Goal: Information Seeking & Learning: Learn about a topic

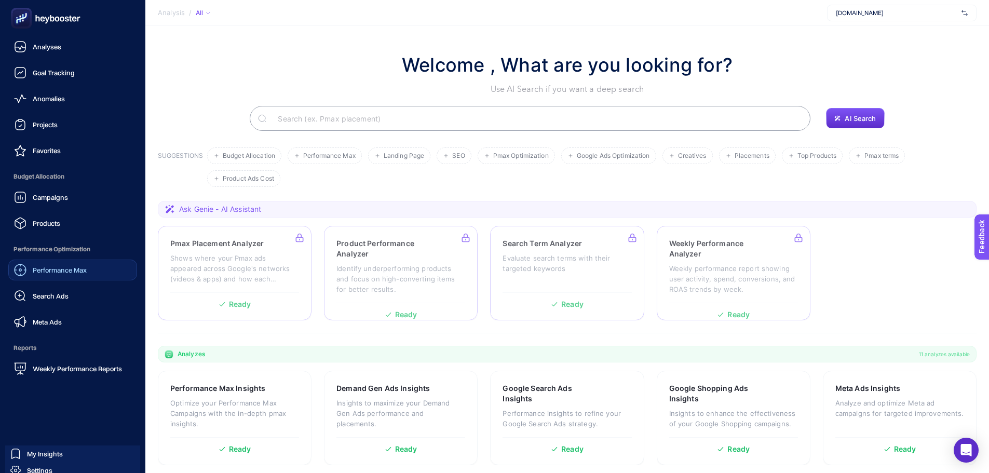
click at [57, 269] on span "Performance Max" at bounding box center [60, 270] width 54 height 8
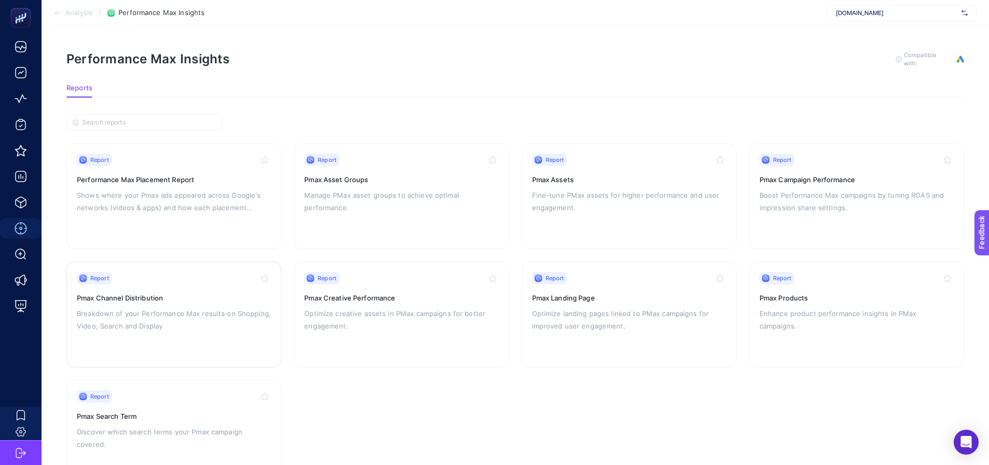
click at [195, 298] on h3 "Pmax Channel Distribution" at bounding box center [174, 298] width 194 height 10
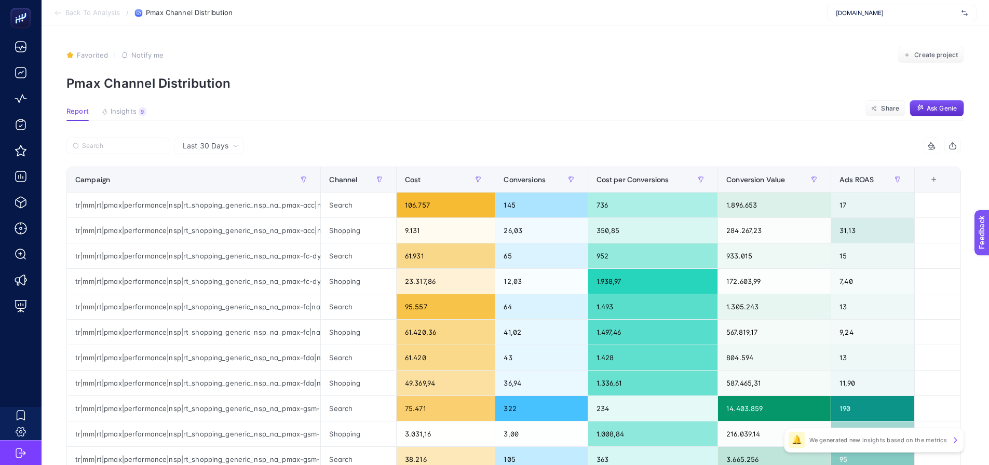
click at [195, 144] on span "Last 30 Days" at bounding box center [206, 146] width 46 height 10
click at [470, 121] on section "Report Insights 9 We generated new insights based on the metrics Share Ask [PER…" at bounding box center [515, 113] width 898 height 13
click at [141, 150] on input "Search" at bounding box center [123, 146] width 82 height 8
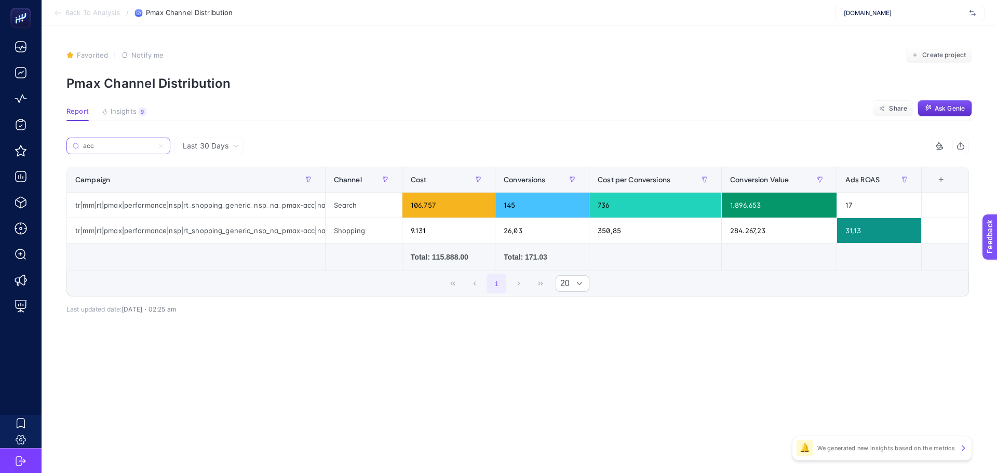
type input "acc"
click at [323, 316] on div "acc 5 items selected Campaign Channel Cost Conversions Cost per Conversions Con…" at bounding box center [517, 239] width 902 height 171
drag, startPoint x: 325, startPoint y: 180, endPoint x: 410, endPoint y: 181, distance: 84.1
click at [410, 181] on div "acc 5 items selected Campaign Channel Cost Conversions Cost per Conversions Con…" at bounding box center [517, 217] width 902 height 159
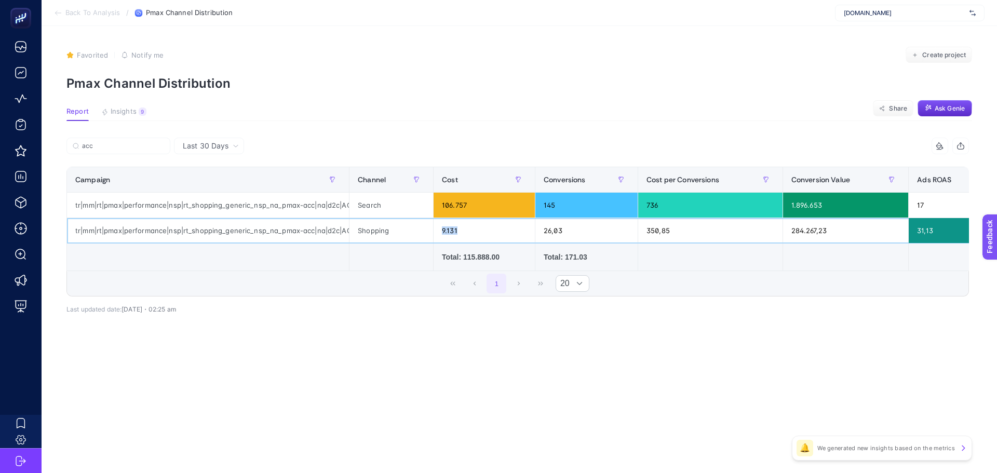
drag, startPoint x: 451, startPoint y: 232, endPoint x: 437, endPoint y: 232, distance: 14.5
click at [437, 232] on div "9.131" at bounding box center [483, 230] width 101 height 25
drag, startPoint x: 406, startPoint y: 233, endPoint x: 365, endPoint y: 235, distance: 41.6
click at [368, 235] on div "Shopping" at bounding box center [391, 230] width 84 height 25
drag, startPoint x: 392, startPoint y: 207, endPoint x: 363, endPoint y: 207, distance: 29.1
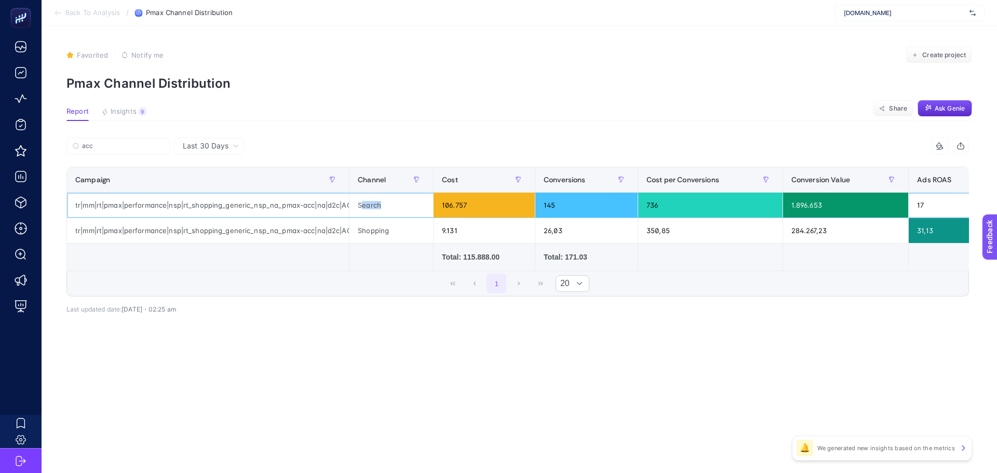
click at [363, 207] on div "Search" at bounding box center [391, 205] width 84 height 25
drag, startPoint x: 349, startPoint y: 185, endPoint x: 385, endPoint y: 195, distance: 37.0
click at [385, 195] on div "acc 5 items selected Campaign Channel Cost Conversions Cost per Conversions Con…" at bounding box center [517, 217] width 902 height 159
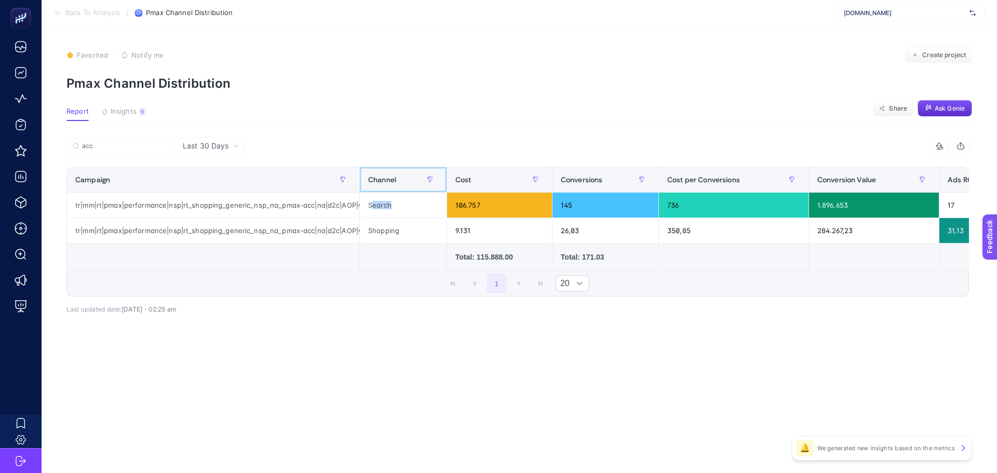
drag, startPoint x: 361, startPoint y: 177, endPoint x: 389, endPoint y: 183, distance: 28.1
click at [389, 183] on th "Channel" at bounding box center [402, 179] width 87 height 25
click at [871, 347] on div "Last 30 Days acc 5 items selected Campaign Channel Cost Conversions Cost per Co…" at bounding box center [517, 248] width 919 height 221
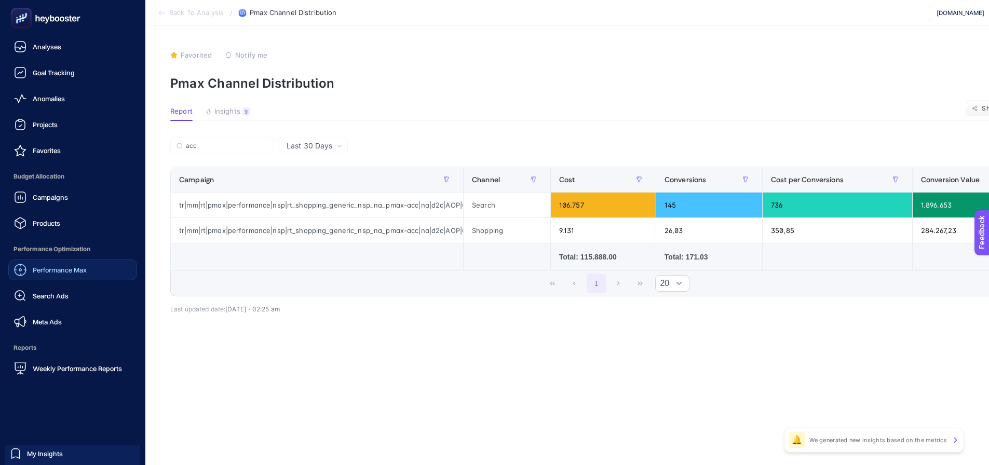
click at [53, 265] on div "Performance Max" at bounding box center [50, 270] width 73 height 12
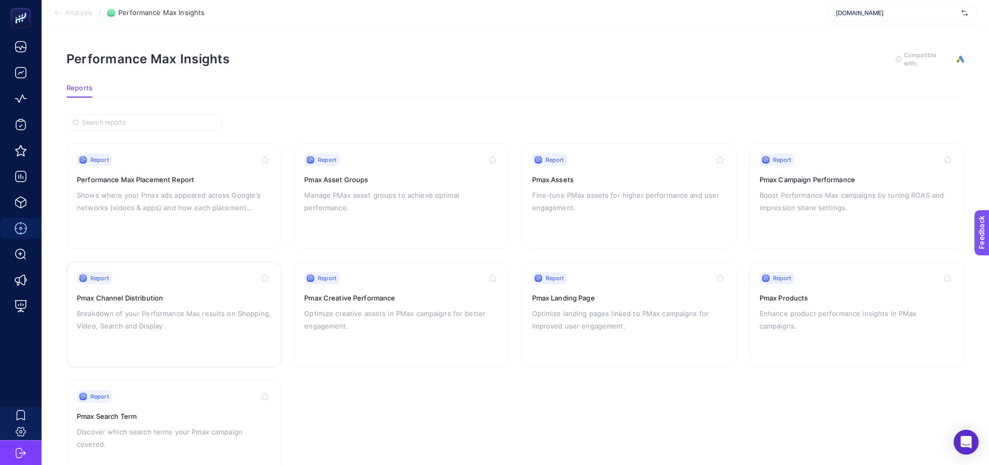
click at [169, 322] on p "Breakdown of your Performance Max results on Shopping, Video, Search and Display" at bounding box center [174, 319] width 194 height 25
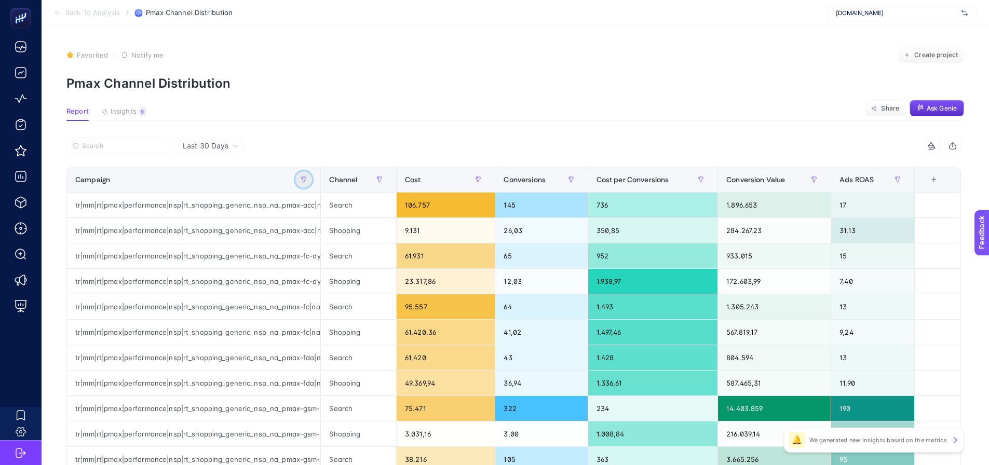
click at [307, 185] on button "button" at bounding box center [303, 179] width 17 height 17
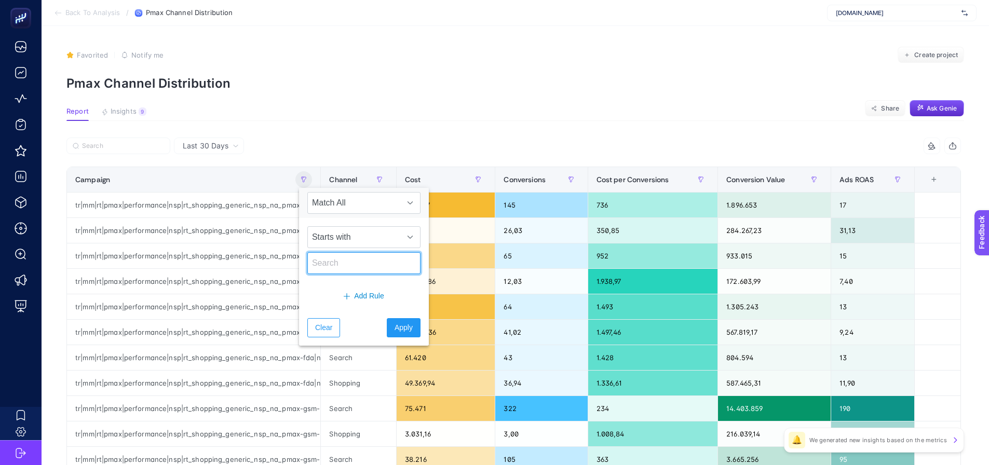
click at [319, 260] on input "text" at bounding box center [363, 263] width 113 height 22
type input "acc"
click at [395, 333] on span "Apply" at bounding box center [404, 327] width 18 height 11
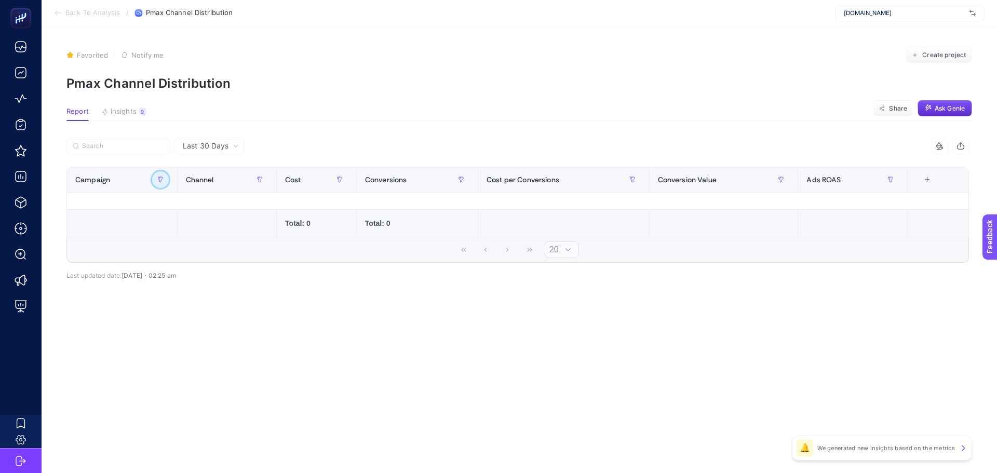
click at [161, 174] on button "button" at bounding box center [160, 179] width 17 height 17
click at [226, 235] on span "Starts with" at bounding box center [206, 237] width 92 height 21
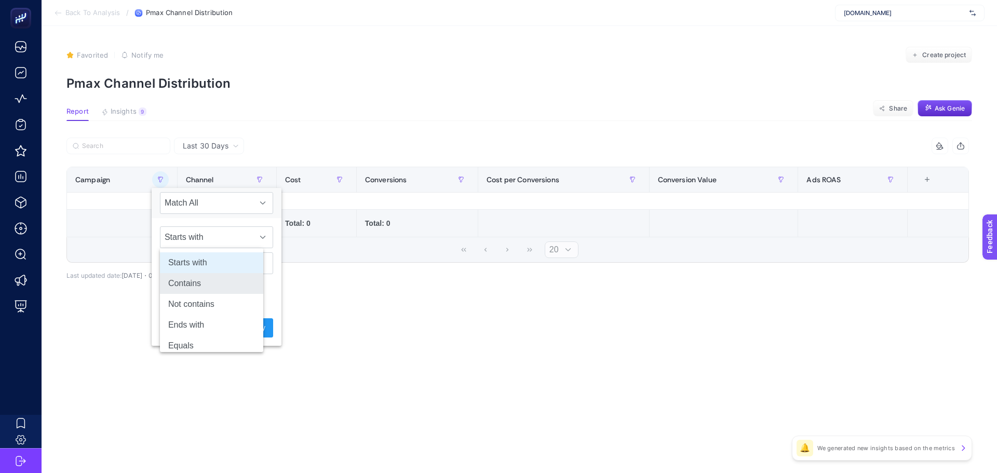
click at [207, 286] on li "Contains" at bounding box center [211, 283] width 103 height 21
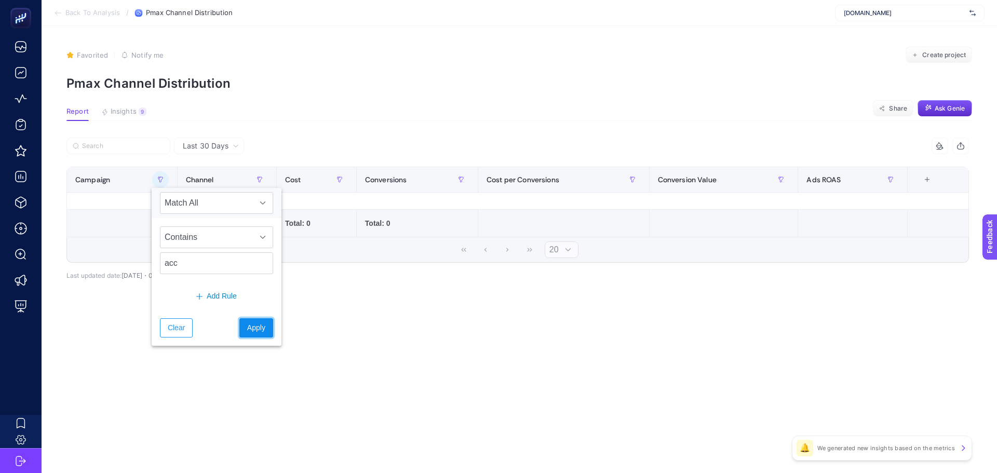
click at [249, 329] on span "Apply" at bounding box center [256, 327] width 18 height 11
